Goal: Task Accomplishment & Management: Use online tool/utility

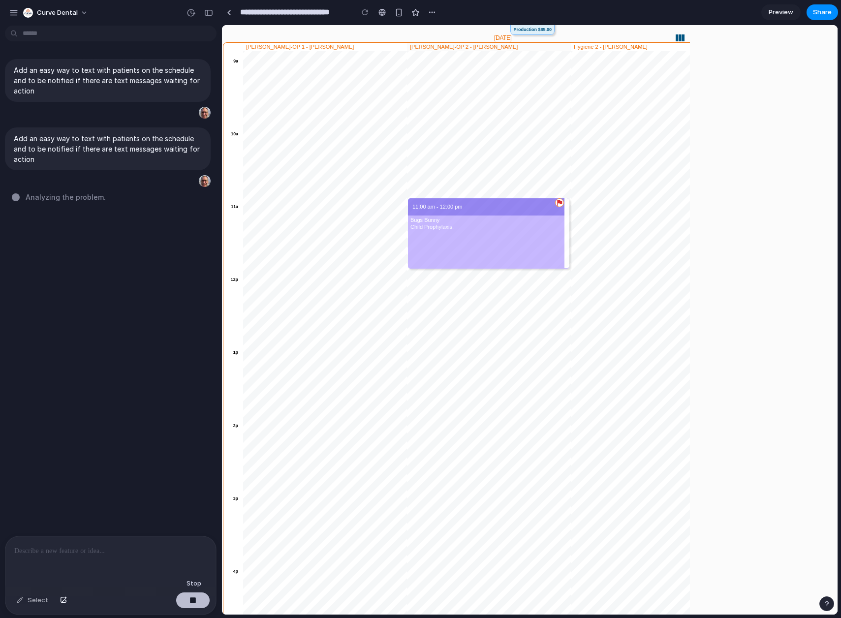
click at [193, 392] on div "button" at bounding box center [192, 600] width 7 height 7
click at [184, 183] on div "button" at bounding box center [188, 181] width 8 height 8
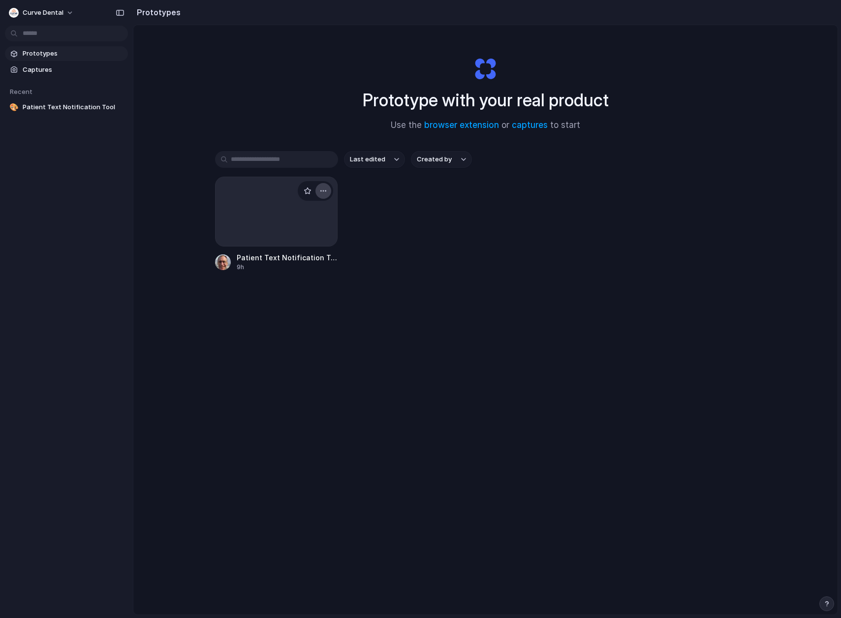
click at [320, 189] on div "button" at bounding box center [323, 191] width 8 height 8
click at [268, 198] on div at bounding box center [276, 212] width 123 height 70
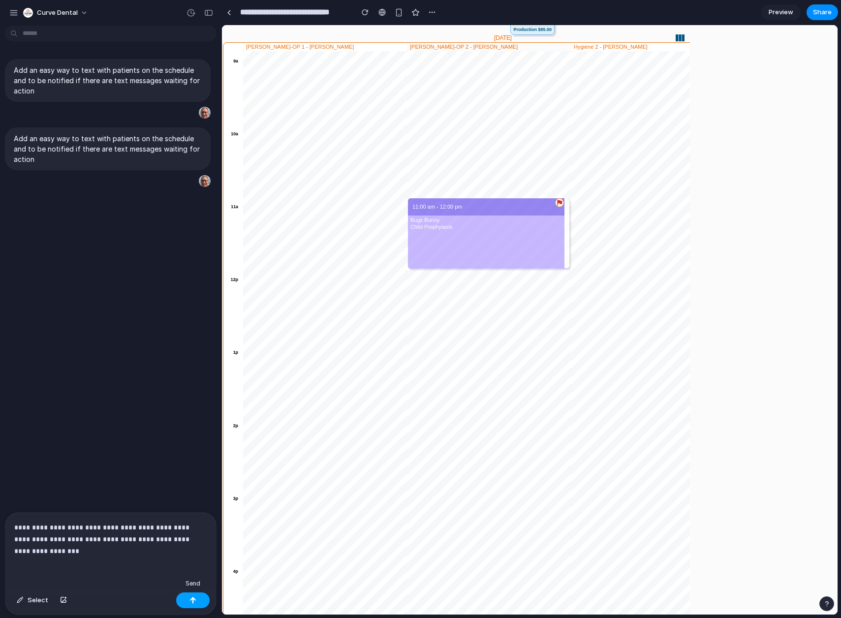
click at [193, 600] on div "button" at bounding box center [192, 600] width 7 height 7
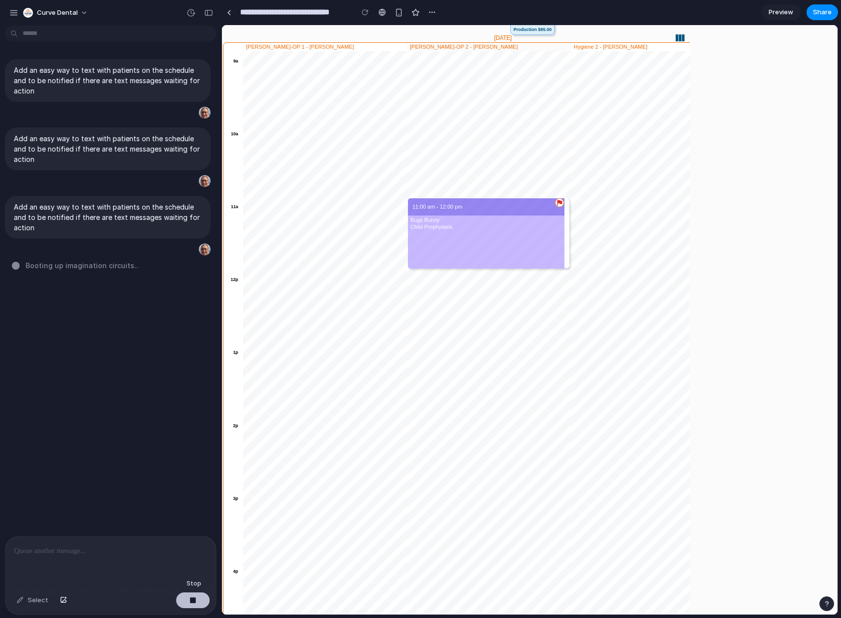
click at [195, 604] on button "button" at bounding box center [192, 601] width 33 height 16
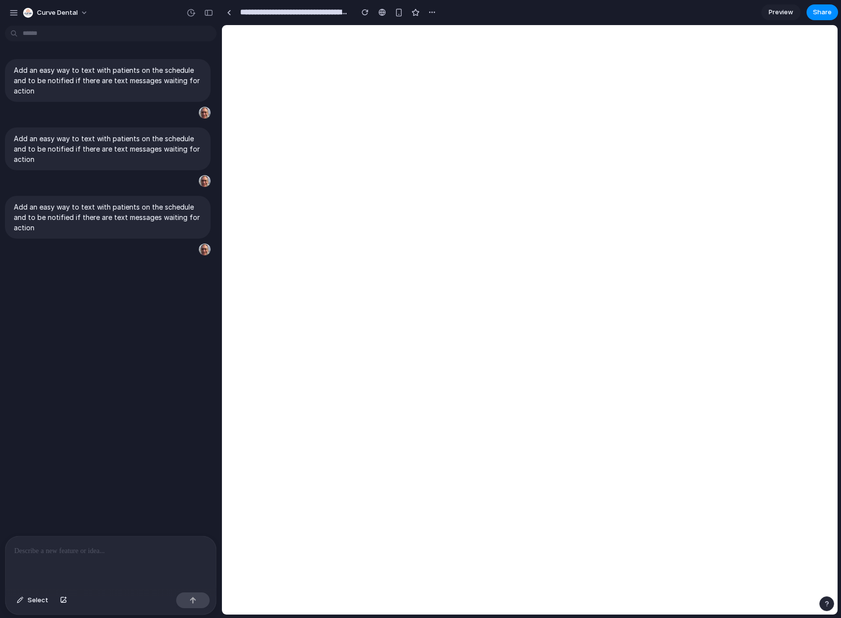
type input "**********"
click at [13, 16] on div "button" at bounding box center [13, 12] width 9 height 9
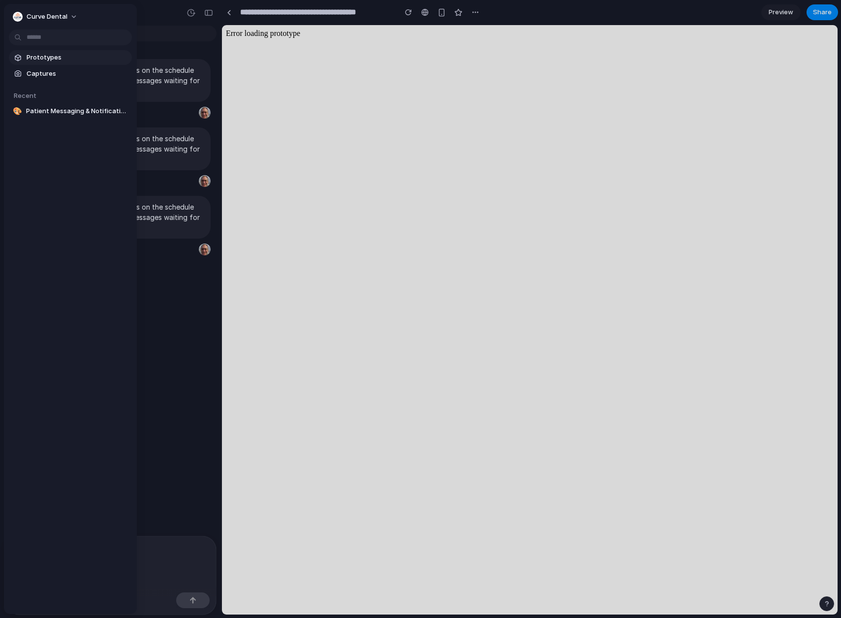
click at [44, 57] on span "Prototypes" at bounding box center [77, 58] width 101 height 10
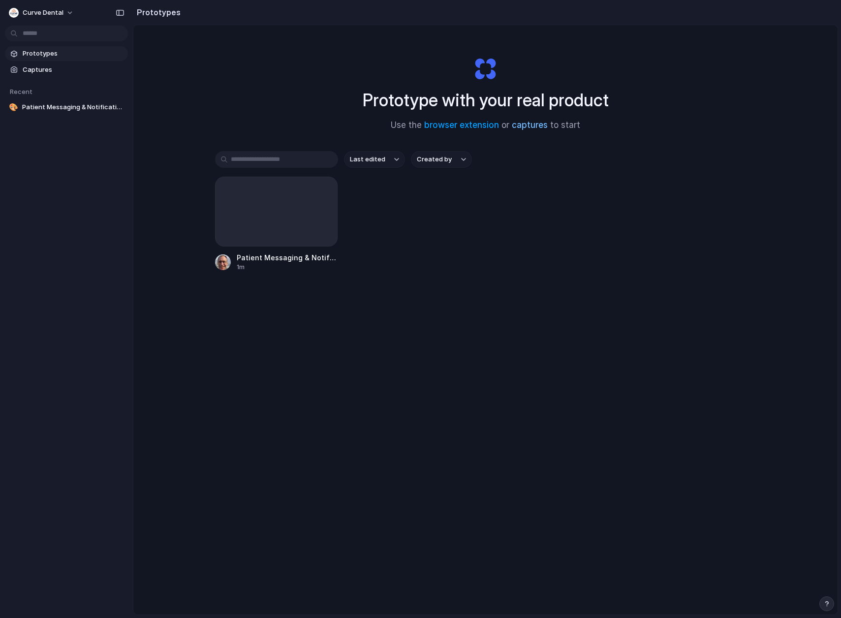
click at [533, 126] on link "captures" at bounding box center [530, 125] width 36 height 10
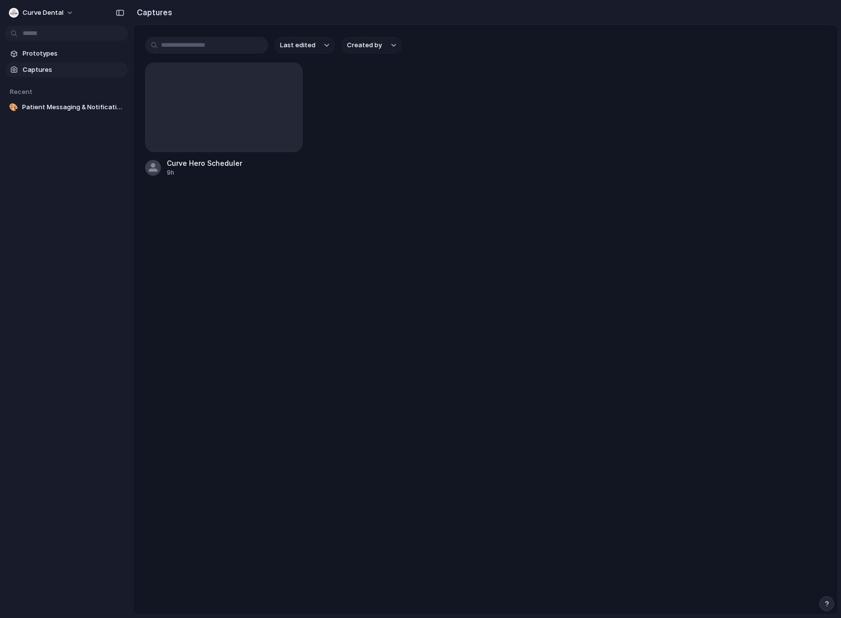
click at [319, 45] on button "Last edited" at bounding box center [304, 45] width 61 height 17
click at [316, 86] on span "Last created" at bounding box center [300, 84] width 40 height 10
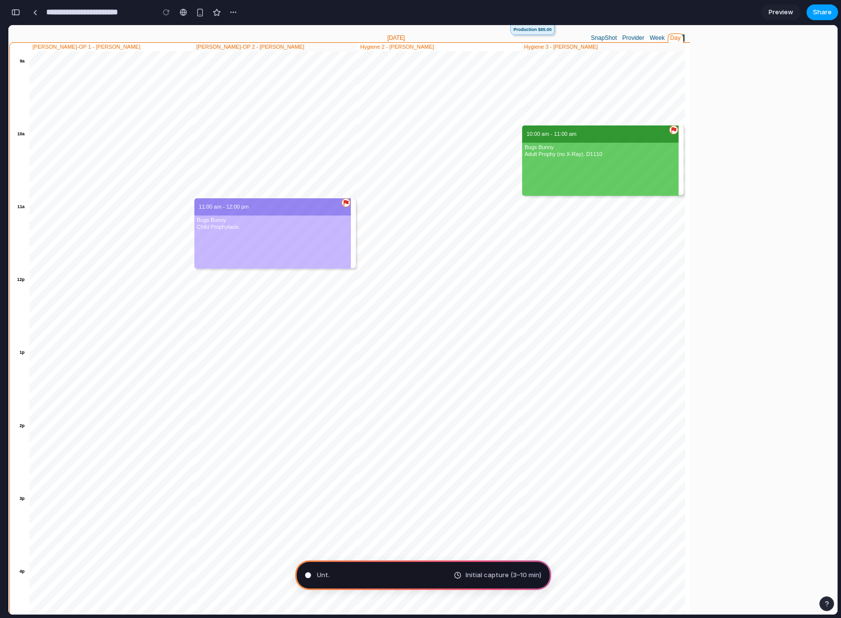
type input "**********"
